Goal: Information Seeking & Learning: Understand process/instructions

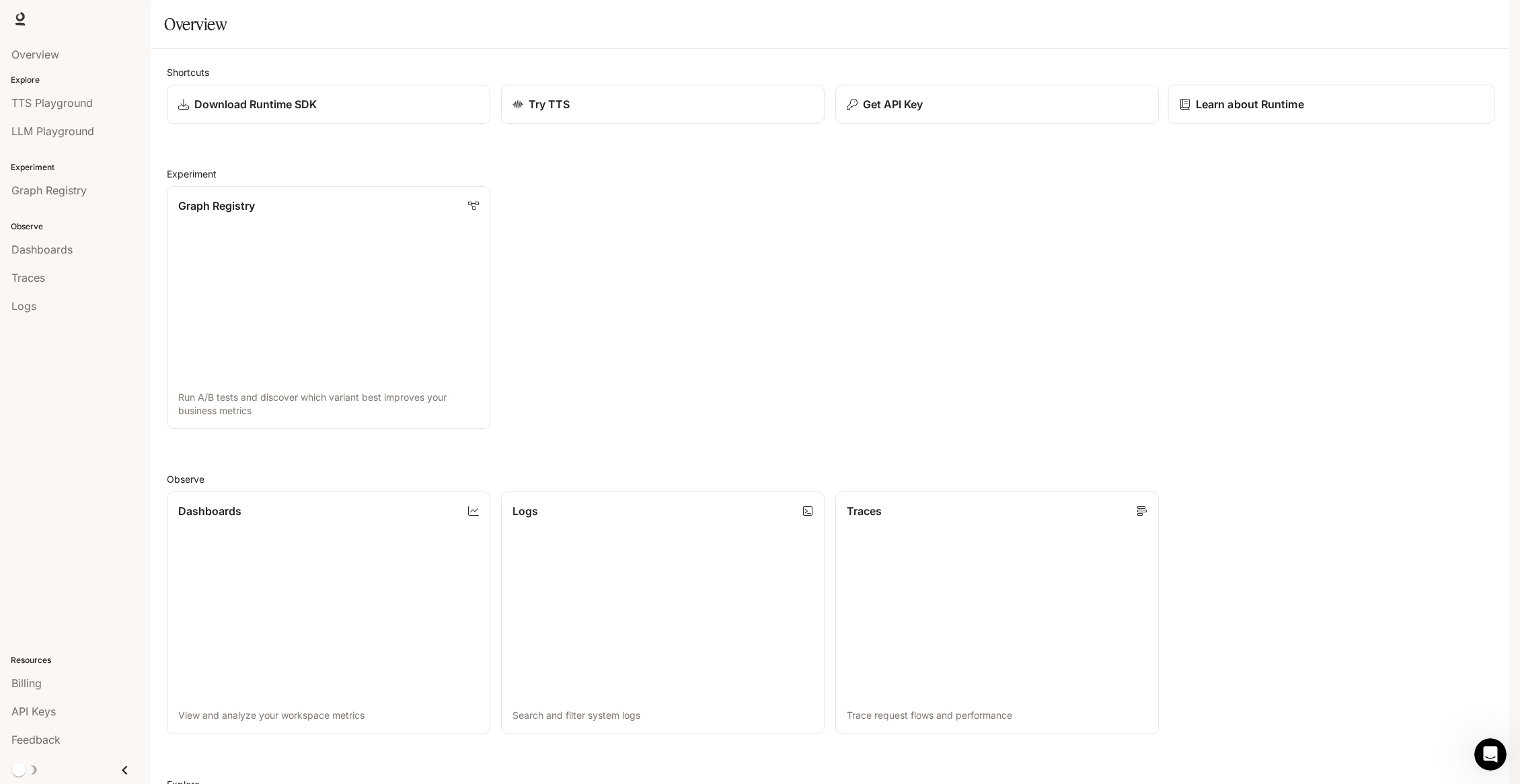
click at [1211, 112] on p "Learn about Runtime" at bounding box center [1250, 104] width 108 height 16
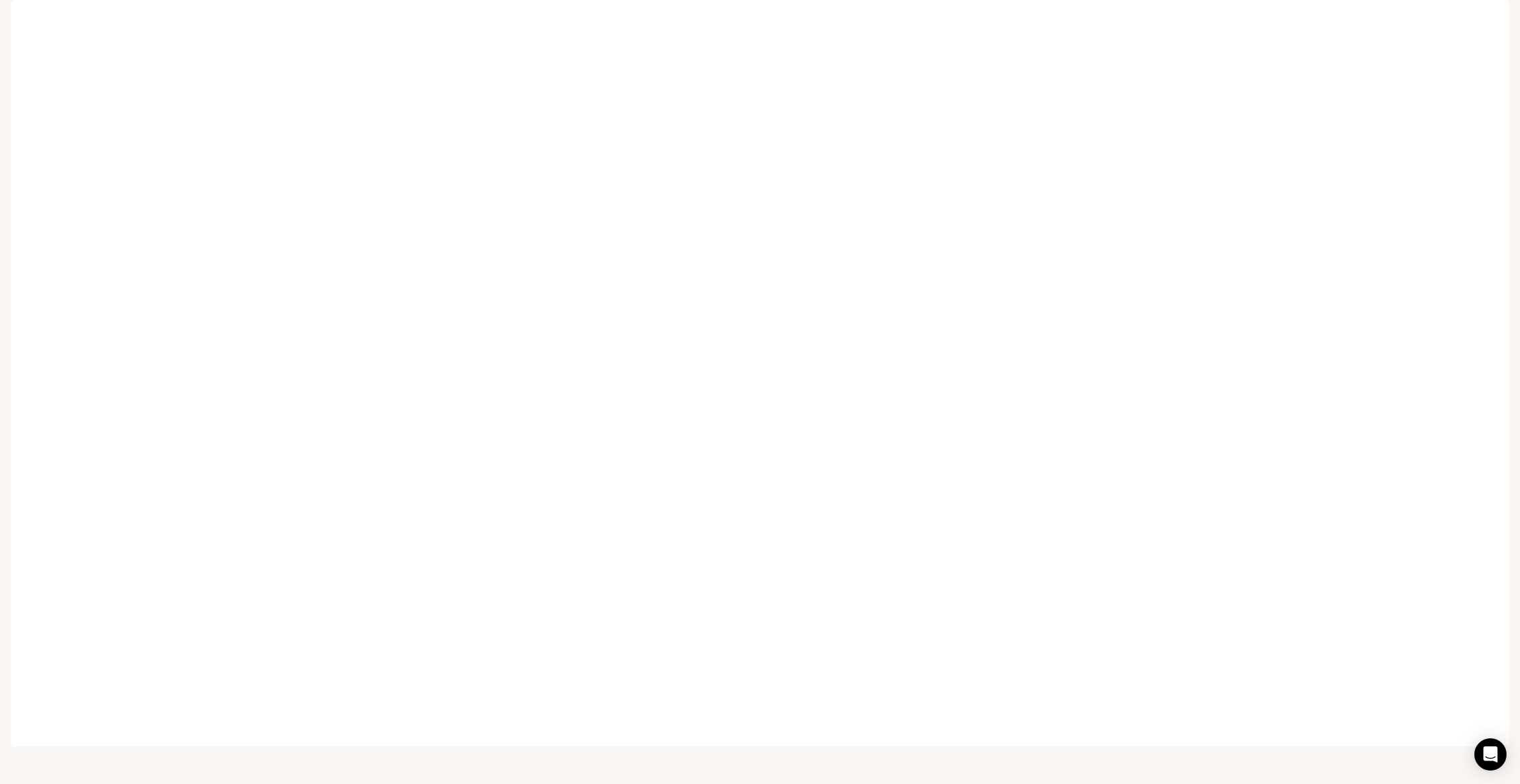
click at [1486, 16] on icon "button" at bounding box center [1491, 19] width 10 height 10
click at [1328, 237] on span "Sign out" at bounding box center [1404, 235] width 176 height 13
